Goal: Register for event/course

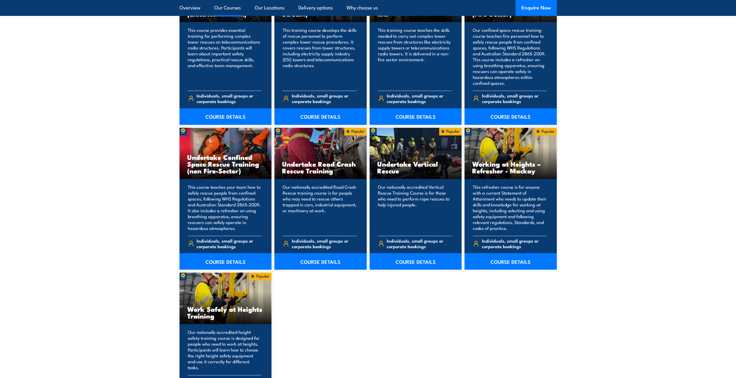
scroll to position [590, 0]
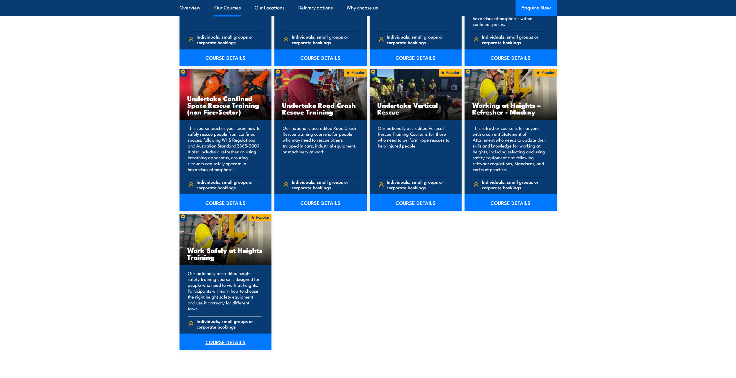
click at [225, 335] on link "COURSE DETAILS" at bounding box center [226, 342] width 92 height 17
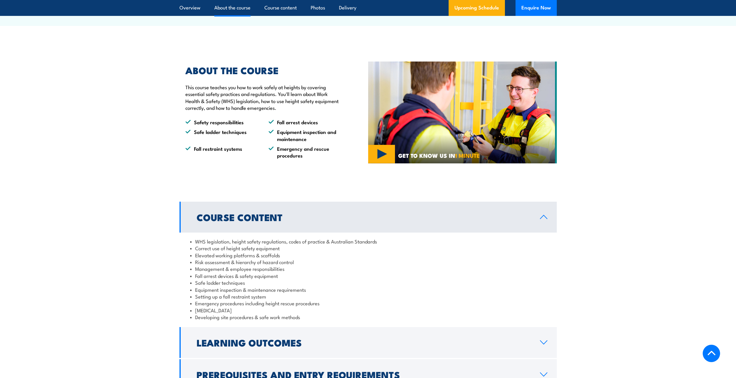
scroll to position [354, 0]
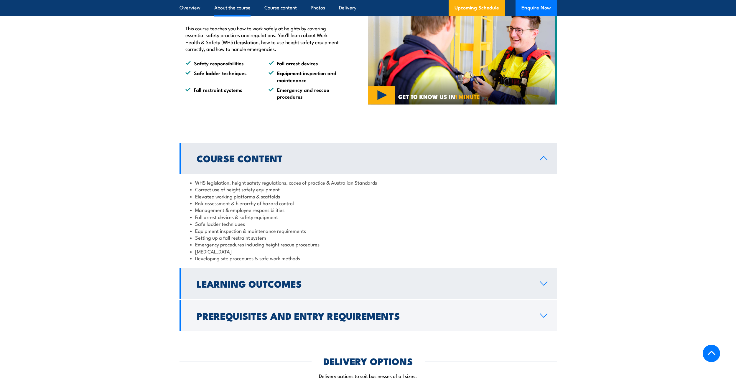
click at [542, 281] on icon at bounding box center [544, 283] width 8 height 5
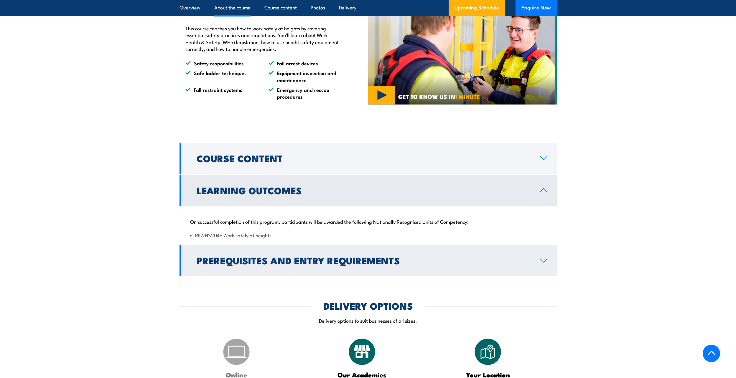
click at [541, 261] on icon at bounding box center [544, 261] width 8 height 5
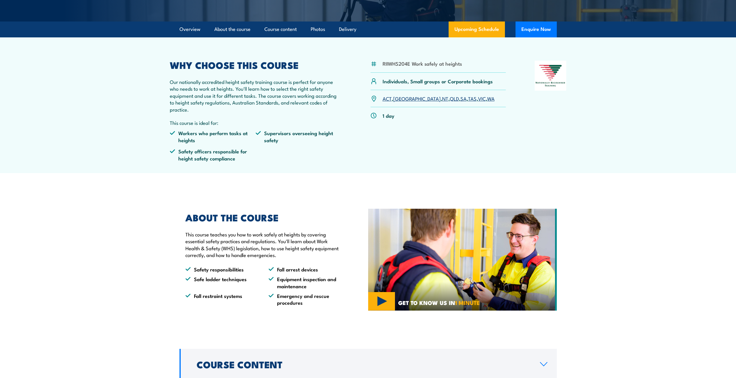
scroll to position [0, 0]
